Goal: Task Accomplishment & Management: Complete application form

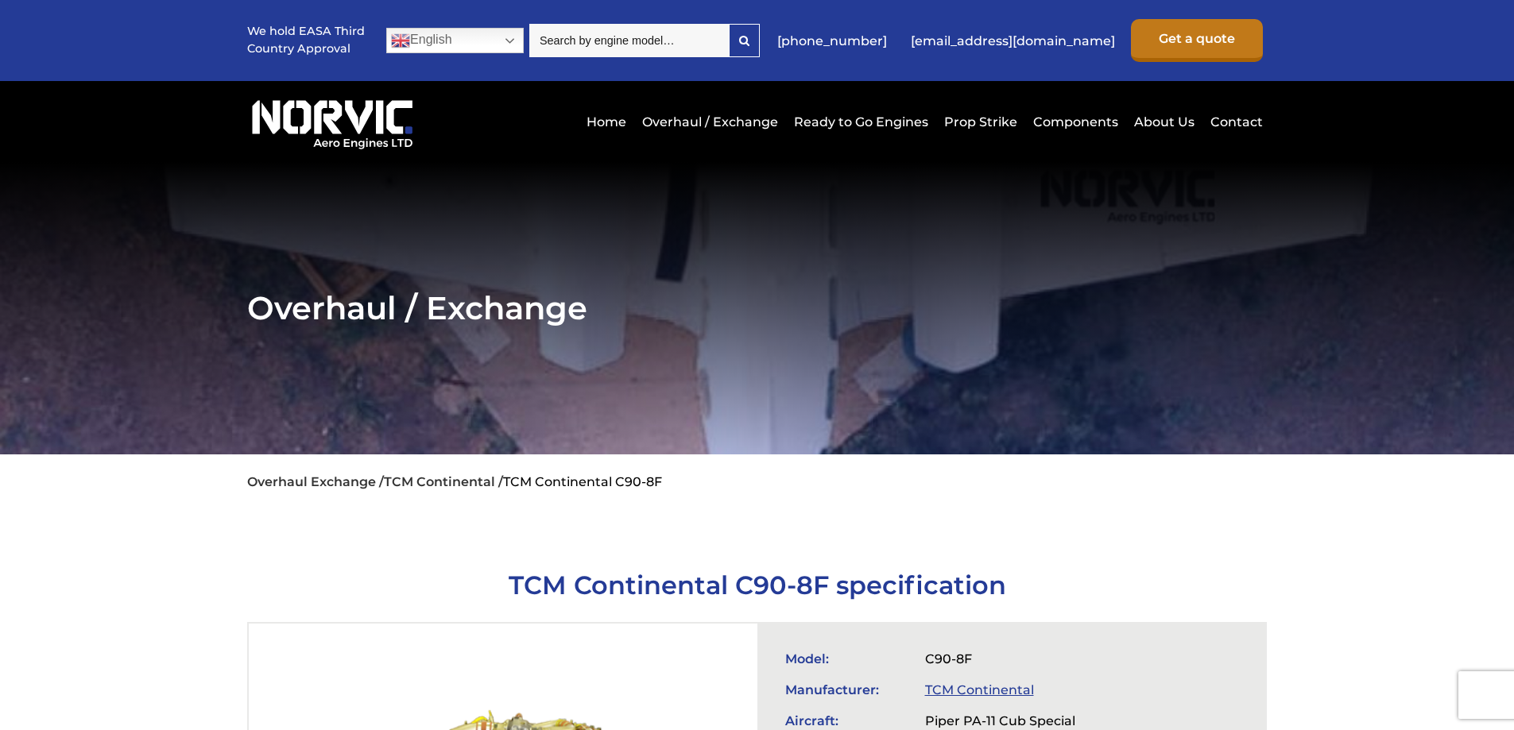
click at [1189, 43] on link "Get a quote" at bounding box center [1197, 40] width 132 height 43
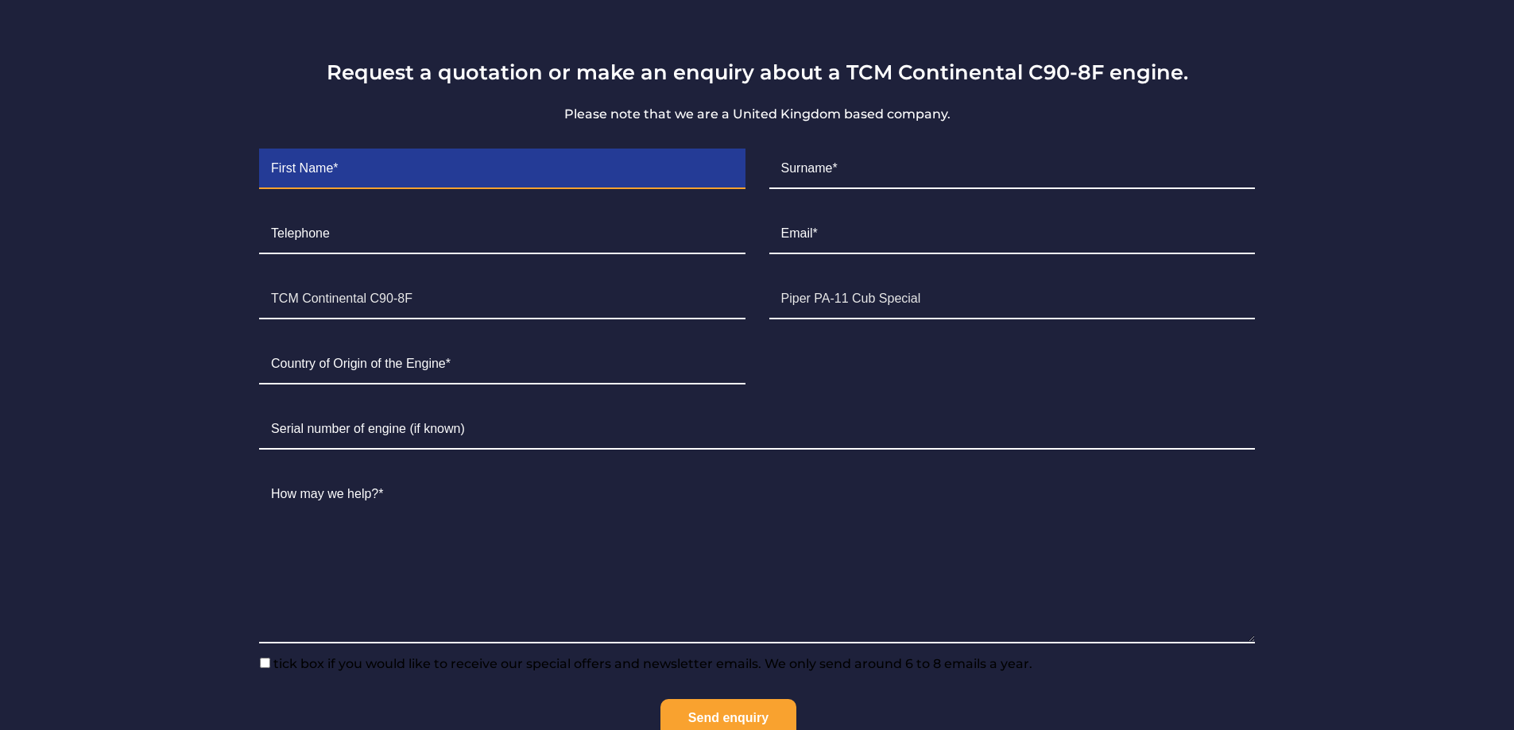
click at [358, 172] on input "Contact form" at bounding box center [502, 169] width 486 height 40
type input "[PERSON_NAME]"
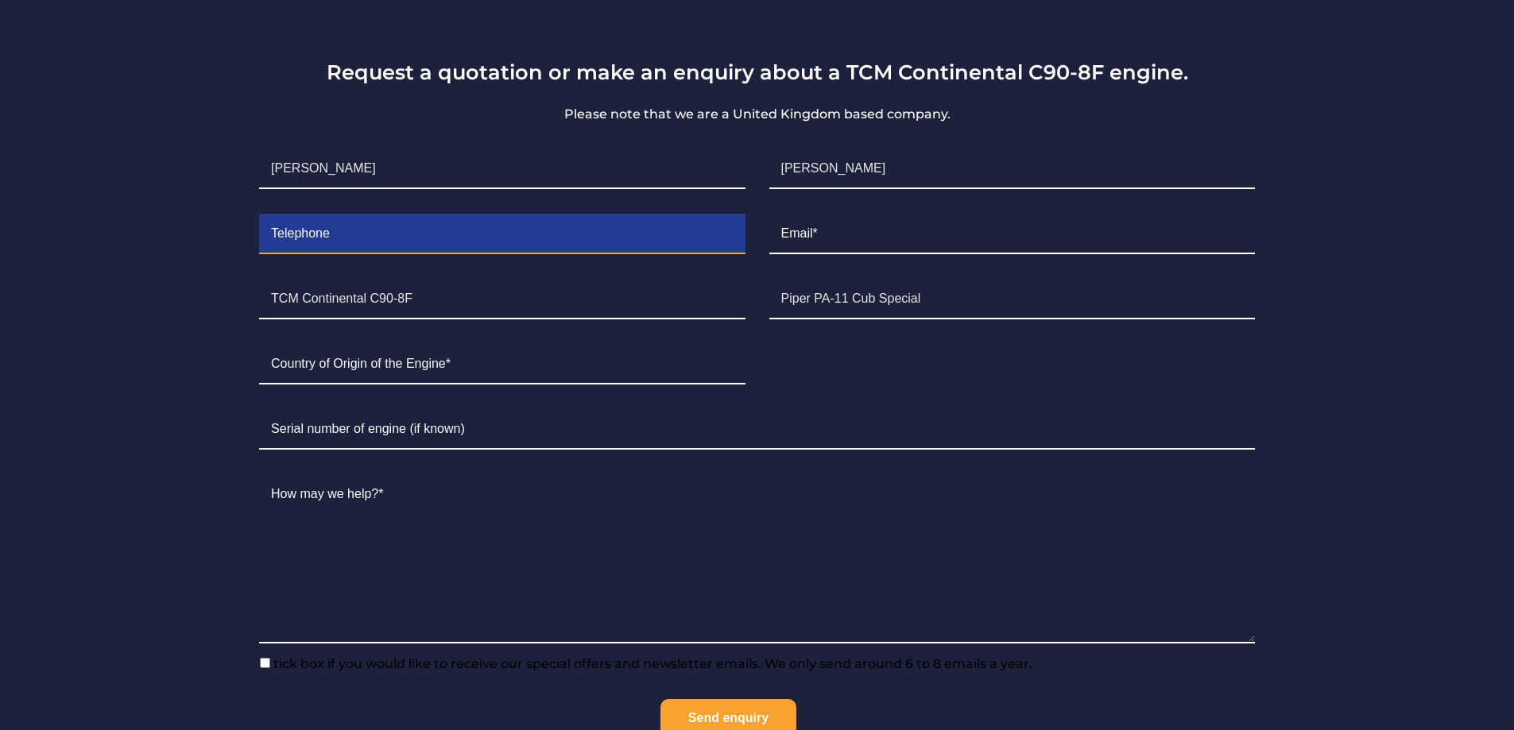
type input "3523445678"
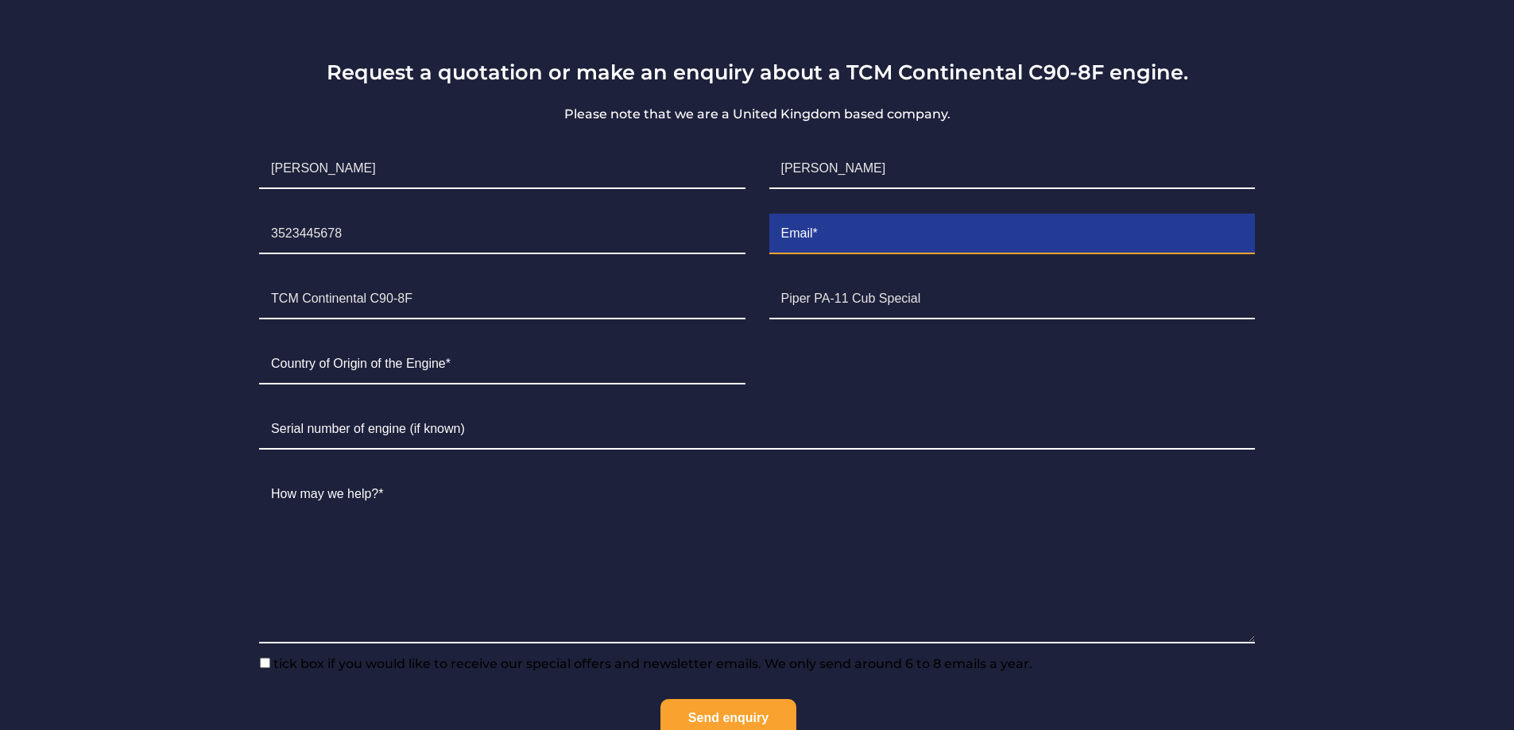
type input "[EMAIL_ADDRESS][DOMAIN_NAME]"
type input "[GEOGRAPHIC_DATA]"
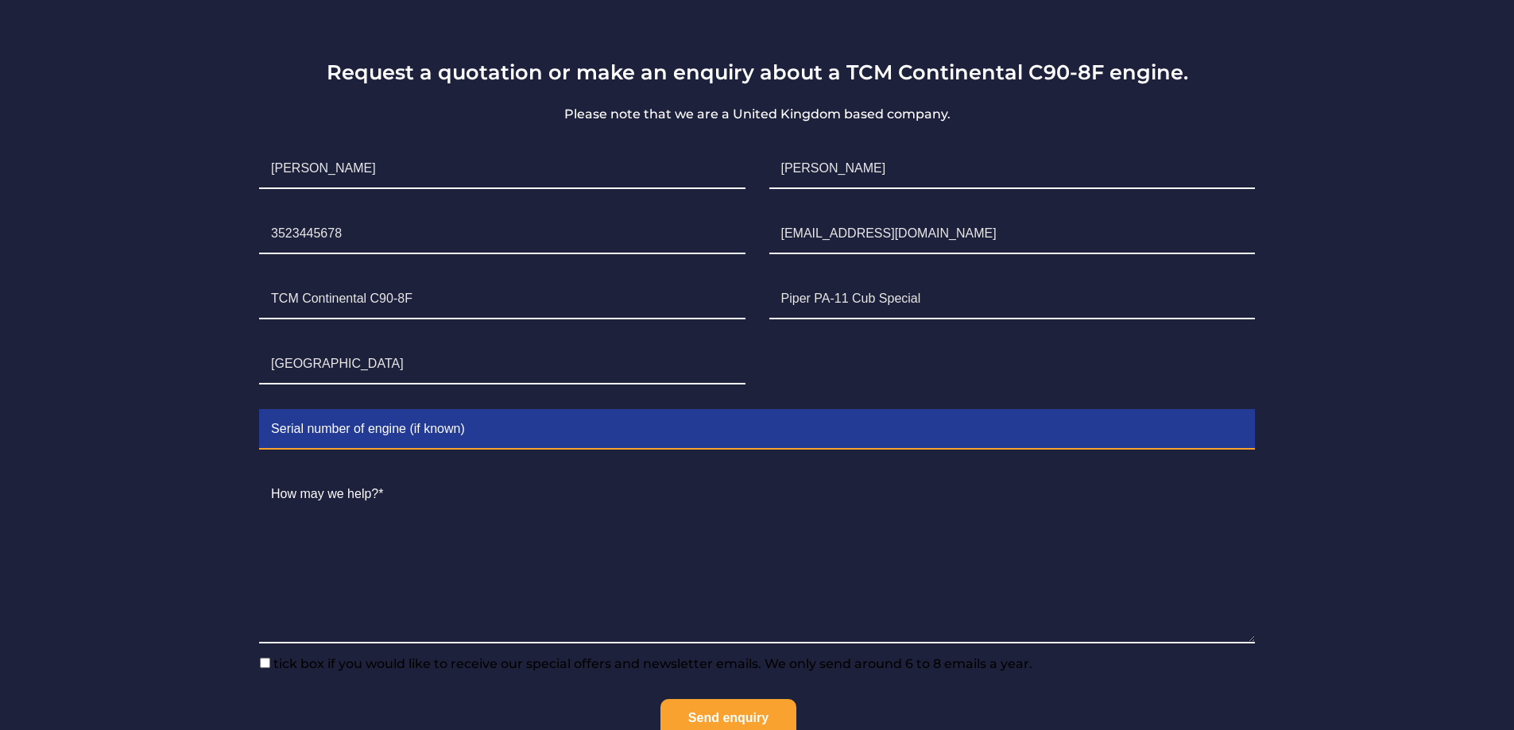
click at [355, 428] on input "Contact form" at bounding box center [757, 430] width 996 height 40
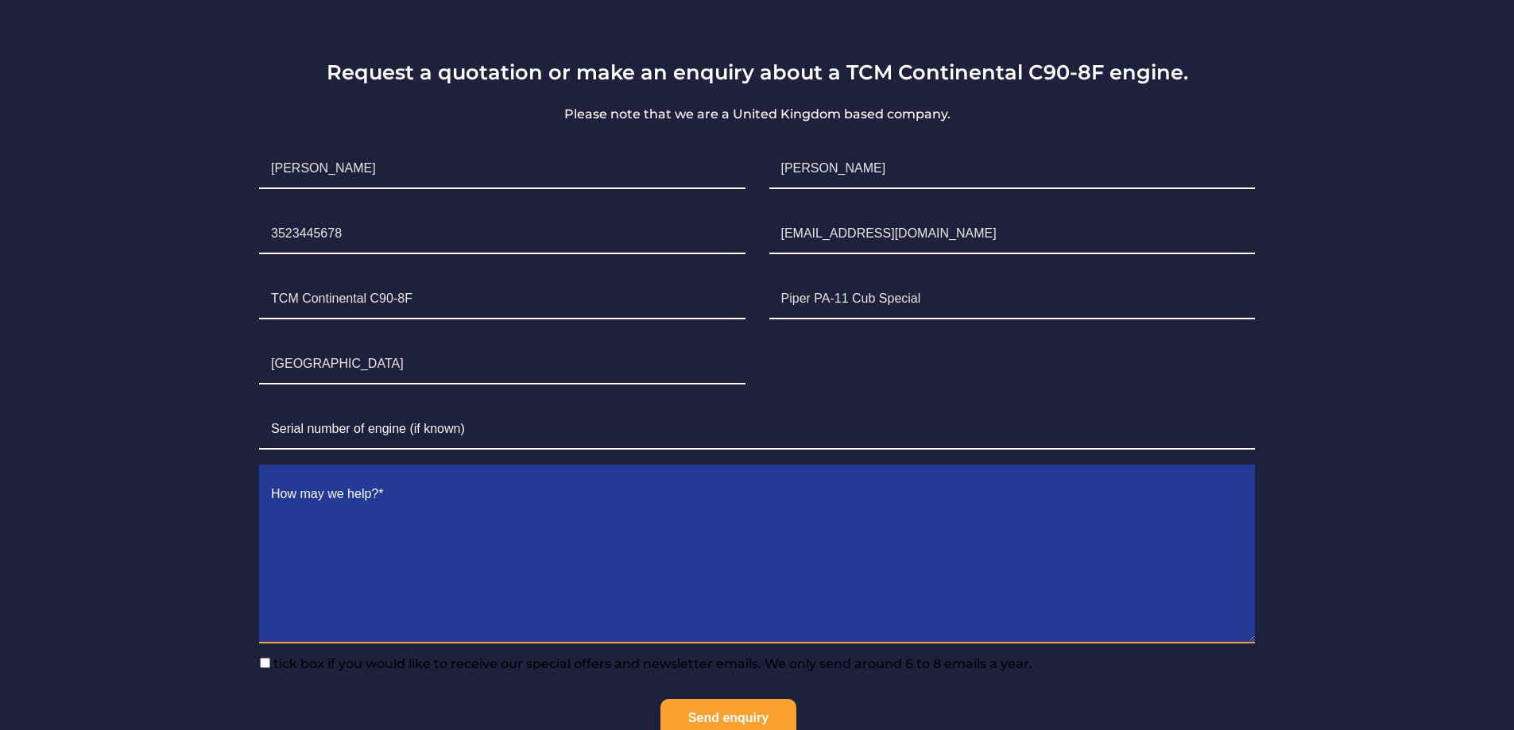
click at [299, 616] on textarea "Contact form" at bounding box center [757, 559] width 996 height 168
type textarea "i"
click at [519, 528] on textarea "I am in need of a Continental C90-8F for the Cub. Is this something you can quo…" at bounding box center [757, 559] width 996 height 168
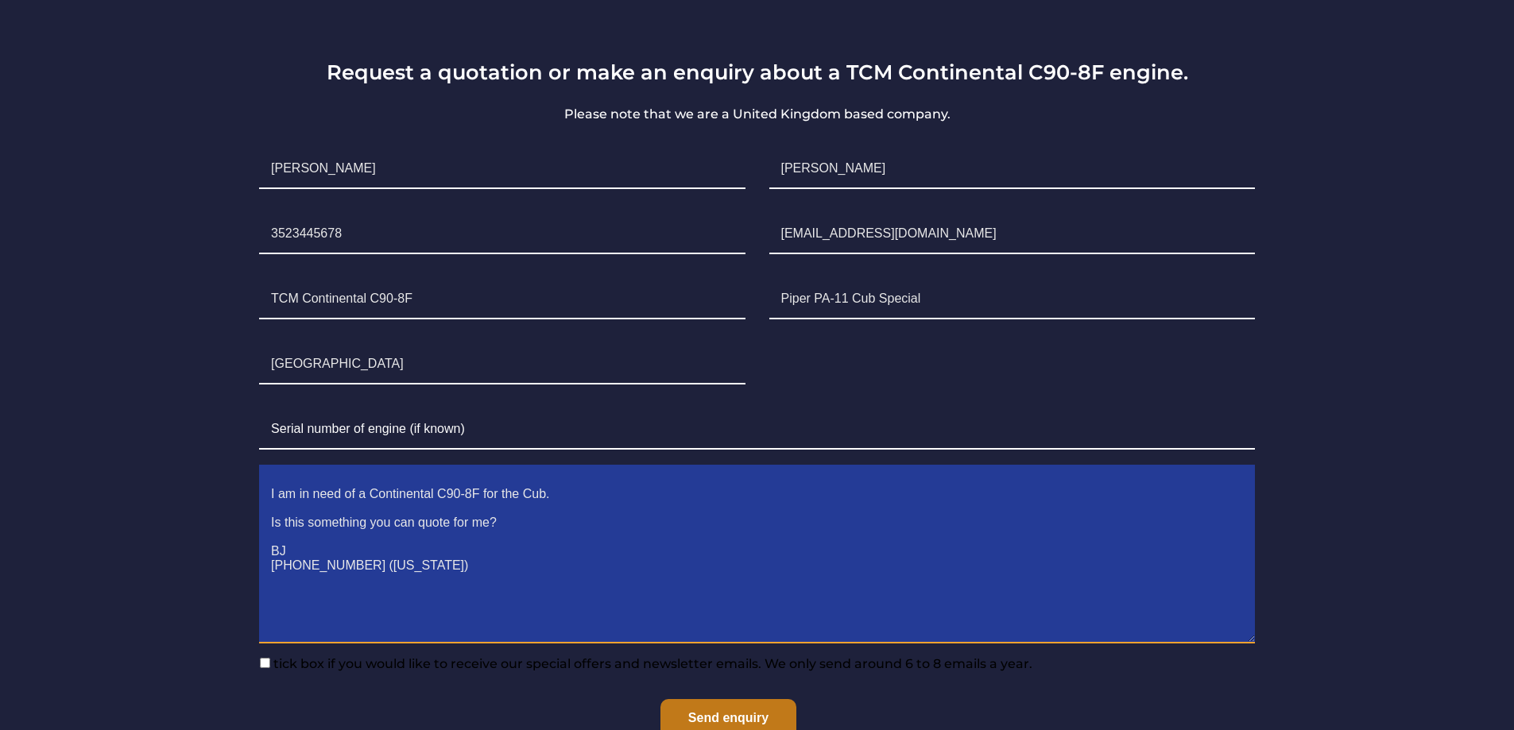
type textarea "I am in need of a Continental C90-8F for the Cub. Is this something you can quo…"
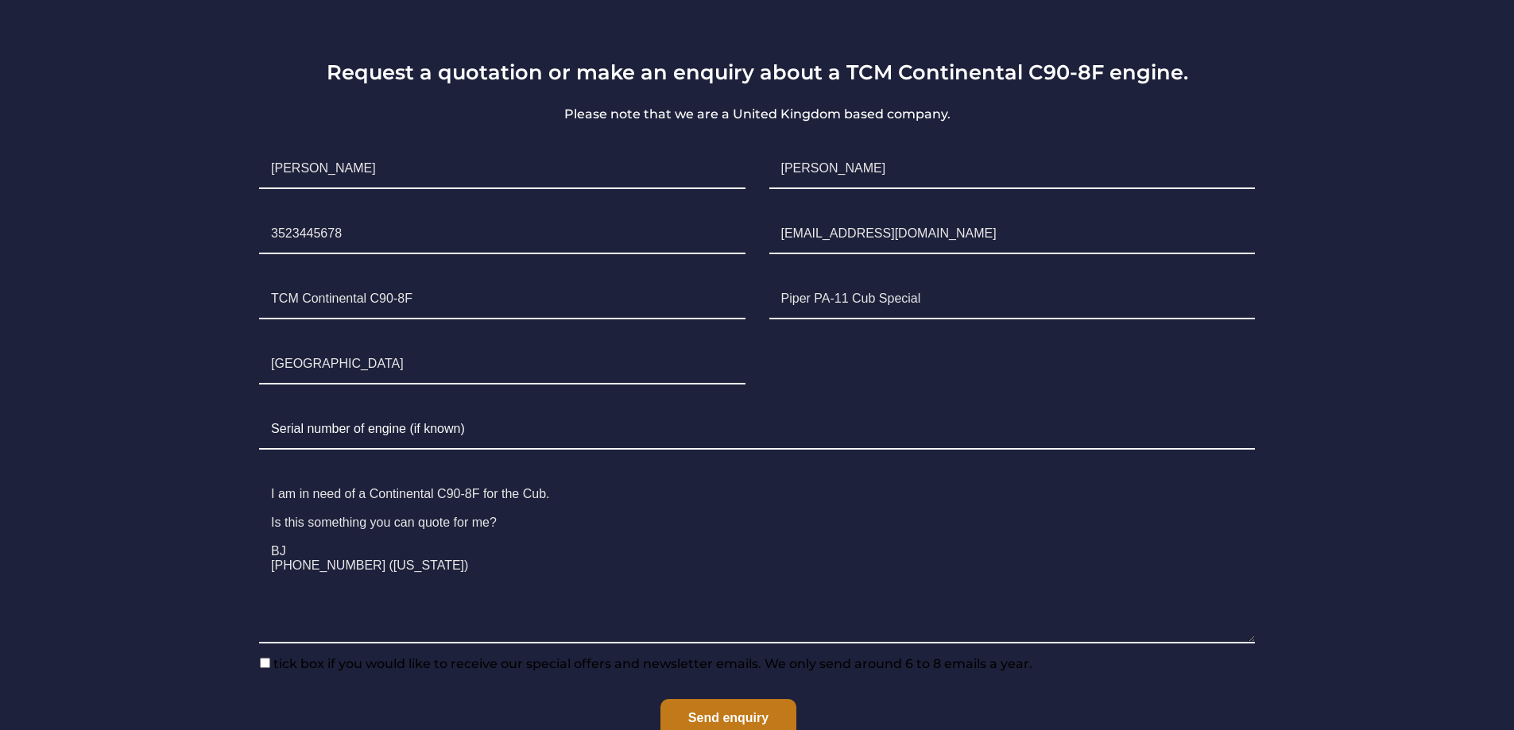
click at [724, 718] on input "Send enquiry" at bounding box center [728, 720] width 136 height 42
